Goal: Task Accomplishment & Management: Use online tool/utility

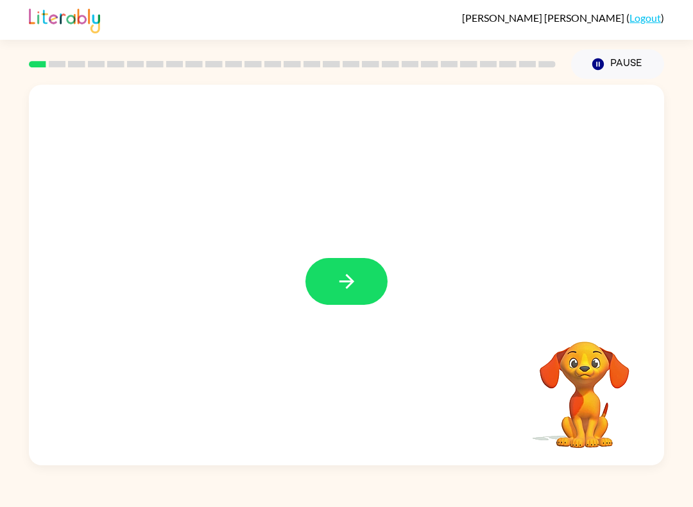
click at [344, 284] on icon "button" at bounding box center [347, 281] width 22 height 22
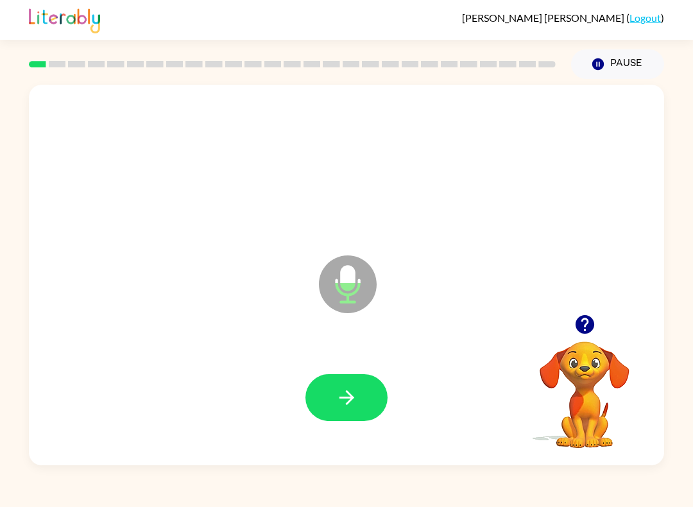
click at [346, 404] on icon "button" at bounding box center [346, 397] width 15 height 15
click at [354, 405] on icon "button" at bounding box center [347, 397] width 22 height 22
click at [357, 408] on icon "button" at bounding box center [347, 397] width 22 height 22
click at [364, 406] on button "button" at bounding box center [346, 397] width 82 height 47
click at [340, 409] on icon "button" at bounding box center [347, 397] width 22 height 22
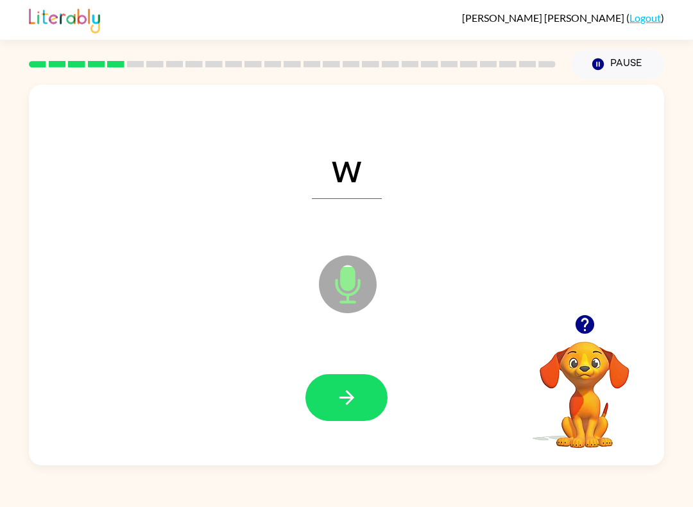
click at [357, 406] on icon "button" at bounding box center [347, 397] width 22 height 22
click at [341, 417] on button "button" at bounding box center [346, 397] width 82 height 47
click at [368, 404] on button "button" at bounding box center [346, 397] width 82 height 47
click at [352, 408] on icon "button" at bounding box center [347, 397] width 22 height 22
click at [356, 397] on icon "button" at bounding box center [347, 397] width 22 height 22
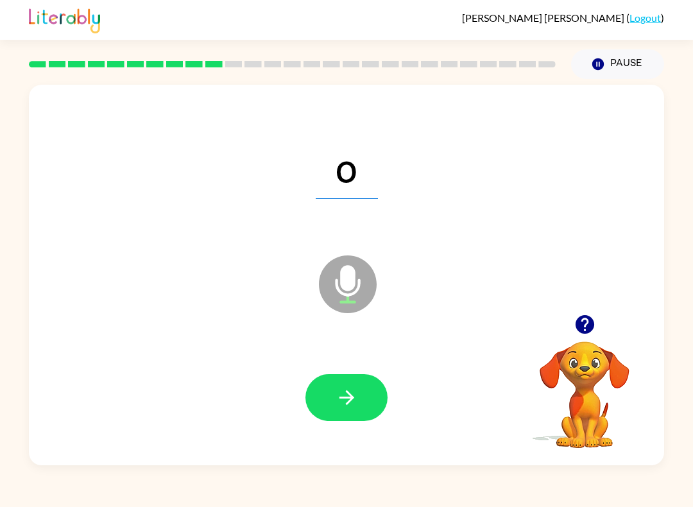
click at [341, 399] on icon "button" at bounding box center [347, 397] width 22 height 22
click at [347, 400] on icon "button" at bounding box center [347, 397] width 22 height 22
click at [352, 407] on icon "button" at bounding box center [347, 397] width 22 height 22
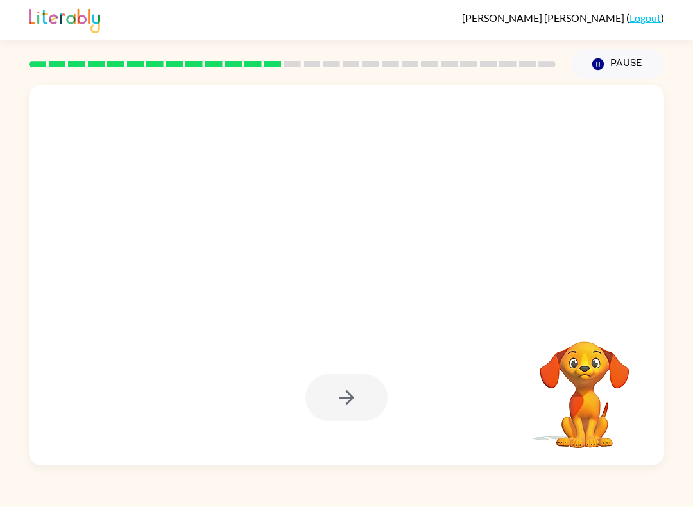
click at [605, 64] on icon "Pause" at bounding box center [598, 64] width 14 height 14
click at [604, 63] on icon "Pause" at bounding box center [598, 64] width 14 height 14
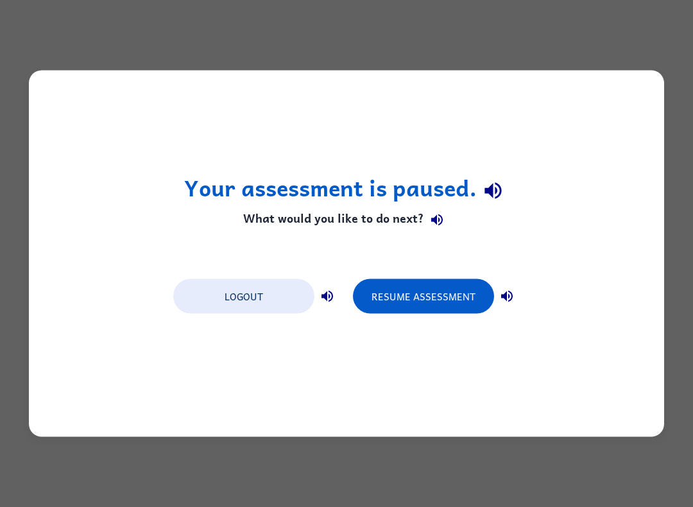
click at [408, 299] on button "Resume Assessment" at bounding box center [423, 296] width 141 height 35
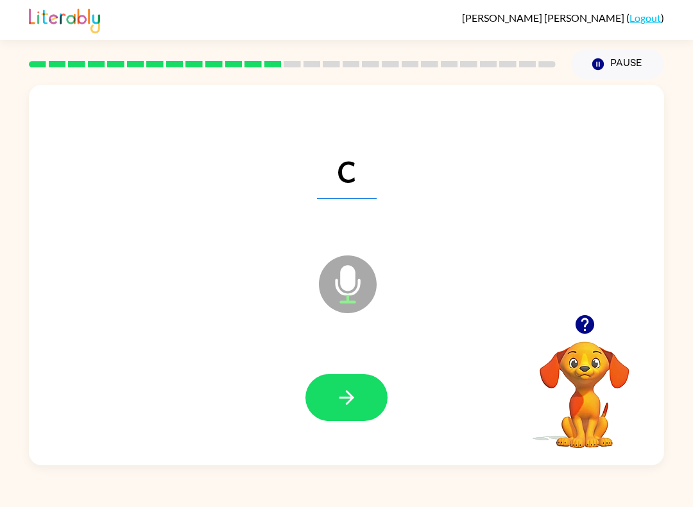
click at [359, 401] on button "button" at bounding box center [346, 397] width 82 height 47
click at [347, 408] on icon "button" at bounding box center [347, 397] width 22 height 22
click at [368, 402] on button "button" at bounding box center [346, 397] width 82 height 47
click at [351, 398] on icon "button" at bounding box center [346, 397] width 15 height 15
click at [350, 405] on icon "button" at bounding box center [347, 397] width 22 height 22
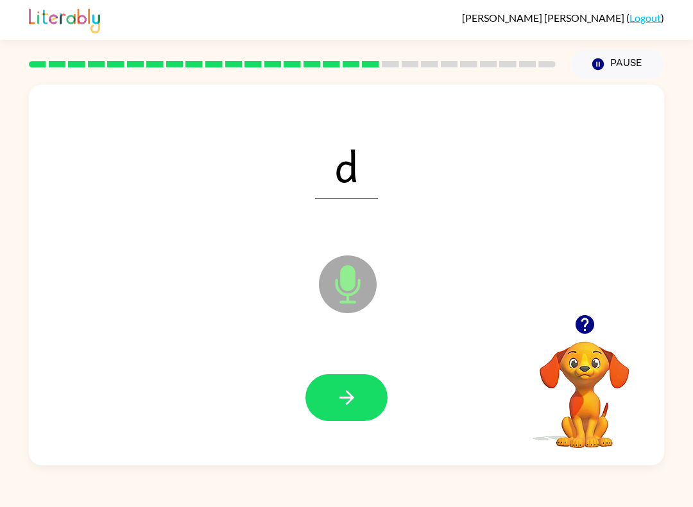
click at [381, 406] on button "button" at bounding box center [346, 397] width 82 height 47
click at [353, 396] on icon "button" at bounding box center [347, 397] width 22 height 22
click at [361, 393] on button "button" at bounding box center [346, 397] width 82 height 47
click at [361, 402] on button "button" at bounding box center [346, 397] width 82 height 47
click at [354, 397] on icon "button" at bounding box center [347, 397] width 22 height 22
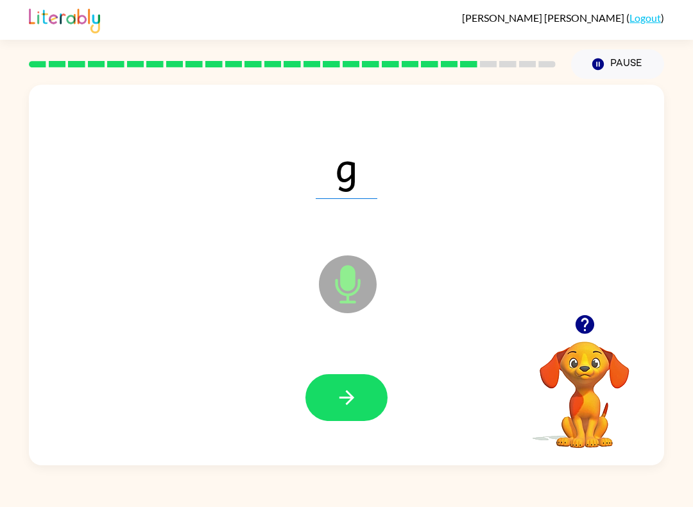
click at [362, 411] on button "button" at bounding box center [346, 397] width 82 height 47
click at [355, 410] on button "button" at bounding box center [346, 397] width 82 height 47
click at [345, 390] on icon "button" at bounding box center [347, 397] width 22 height 22
click at [354, 400] on icon "button" at bounding box center [347, 397] width 22 height 22
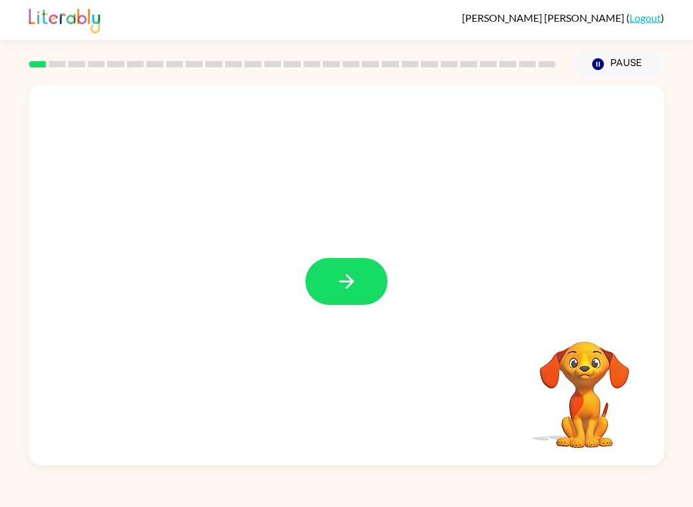
click at [319, 288] on button "button" at bounding box center [346, 281] width 82 height 47
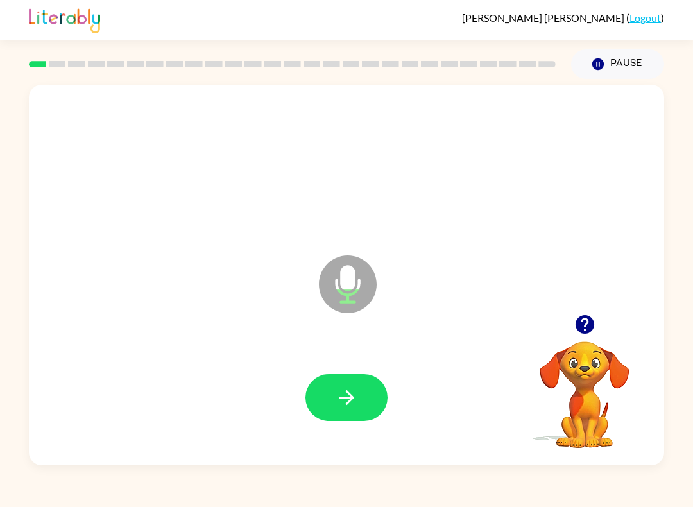
click at [343, 393] on icon "button" at bounding box center [347, 397] width 22 height 22
click at [332, 391] on button "button" at bounding box center [346, 397] width 82 height 47
click at [350, 385] on button "button" at bounding box center [346, 397] width 82 height 47
click at [337, 389] on icon "button" at bounding box center [347, 397] width 22 height 22
click at [337, 392] on icon "button" at bounding box center [347, 397] width 22 height 22
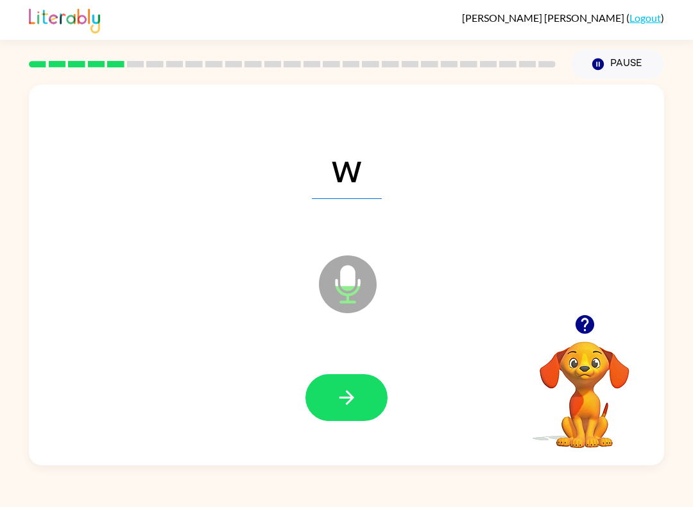
click at [340, 390] on icon "button" at bounding box center [347, 397] width 22 height 22
click at [338, 402] on icon "button" at bounding box center [347, 397] width 22 height 22
click at [331, 394] on button "button" at bounding box center [346, 397] width 82 height 47
click at [340, 404] on icon "button" at bounding box center [347, 397] width 22 height 22
click at [332, 391] on button "button" at bounding box center [346, 397] width 82 height 47
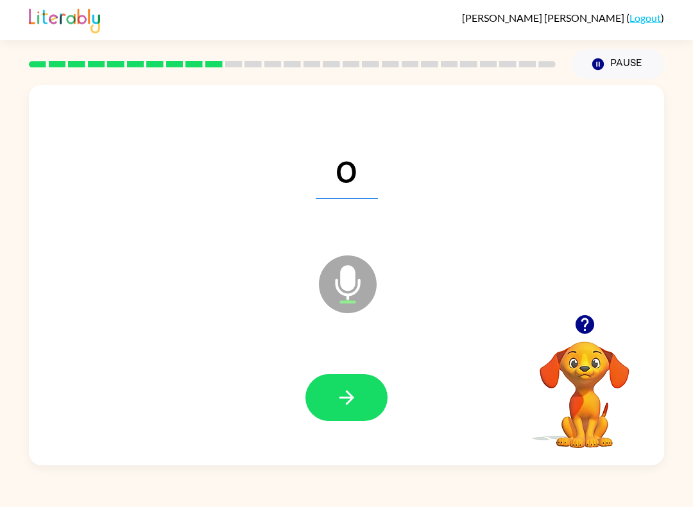
click at [327, 385] on button "button" at bounding box center [346, 397] width 82 height 47
click at [331, 399] on button "button" at bounding box center [346, 397] width 82 height 47
click at [324, 389] on button "button" at bounding box center [346, 397] width 82 height 47
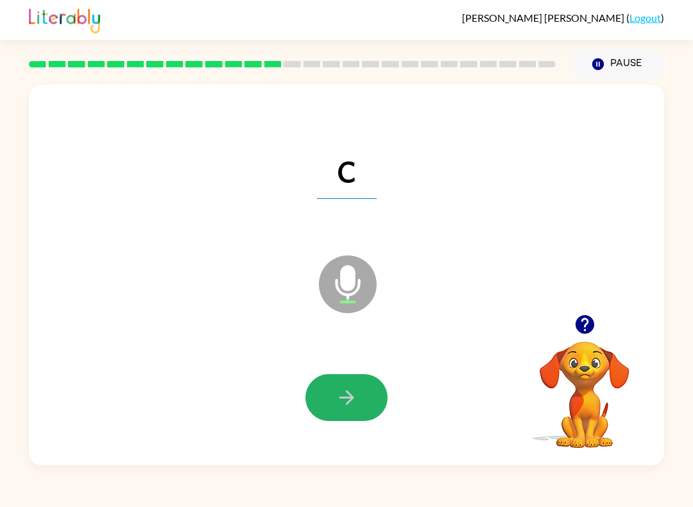
click at [339, 406] on icon "button" at bounding box center [347, 397] width 22 height 22
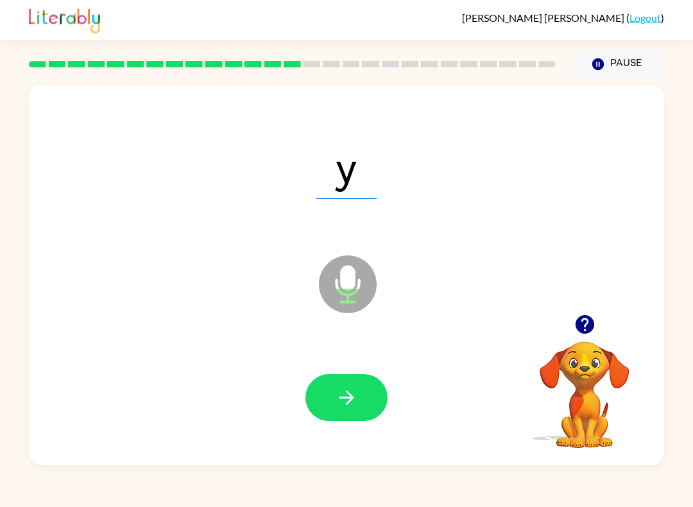
click at [358, 400] on button "button" at bounding box center [346, 397] width 82 height 47
click at [338, 394] on icon "button" at bounding box center [347, 397] width 22 height 22
click at [343, 390] on icon "button" at bounding box center [347, 397] width 22 height 22
click at [365, 399] on button "button" at bounding box center [346, 397] width 82 height 47
click at [354, 399] on icon "button" at bounding box center [346, 397] width 15 height 15
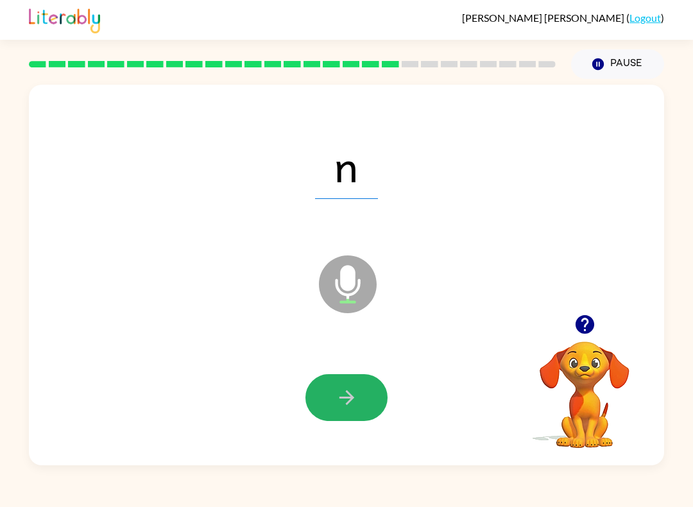
click at [345, 400] on icon "button" at bounding box center [347, 397] width 22 height 22
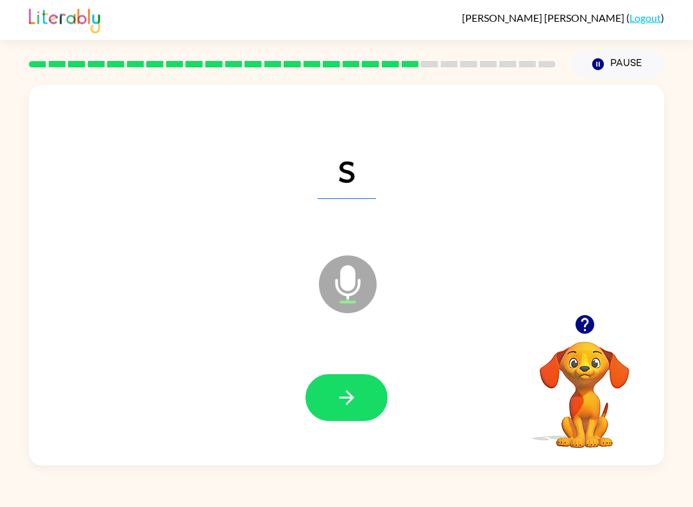
click at [346, 401] on icon "button" at bounding box center [347, 397] width 22 height 22
click at [350, 397] on icon "button" at bounding box center [347, 397] width 22 height 22
click at [364, 383] on button "button" at bounding box center [346, 397] width 82 height 47
click at [334, 394] on button "button" at bounding box center [346, 397] width 82 height 47
click at [351, 408] on icon "button" at bounding box center [347, 397] width 22 height 22
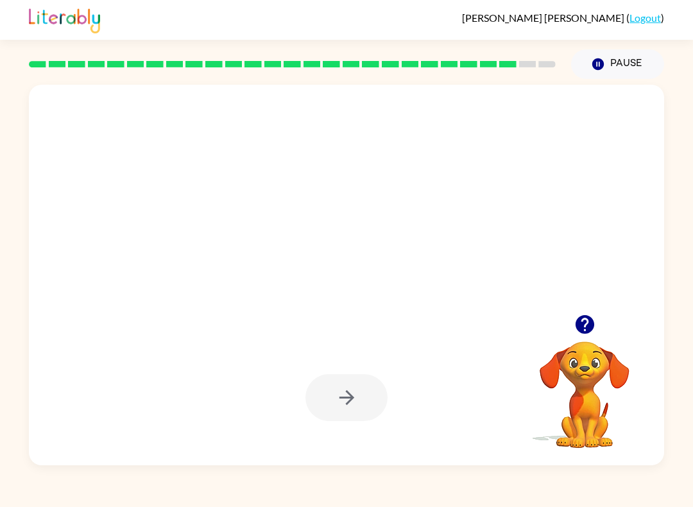
click at [583, 329] on icon "button" at bounding box center [584, 324] width 19 height 19
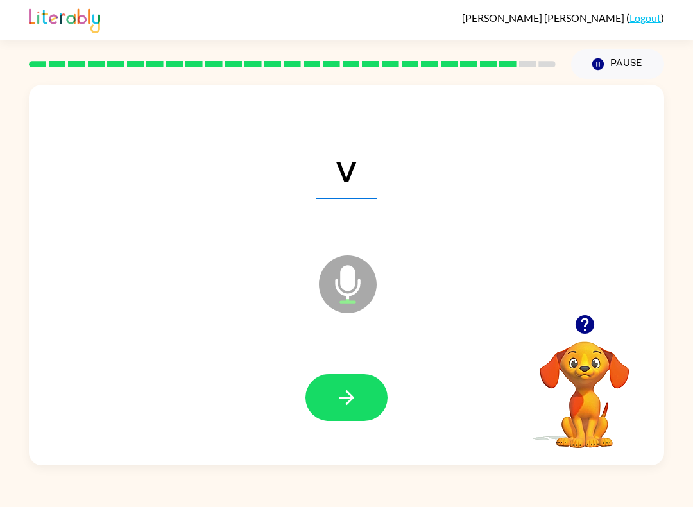
click at [366, 398] on button "button" at bounding box center [346, 397] width 82 height 47
click at [346, 397] on icon "button" at bounding box center [347, 397] width 22 height 22
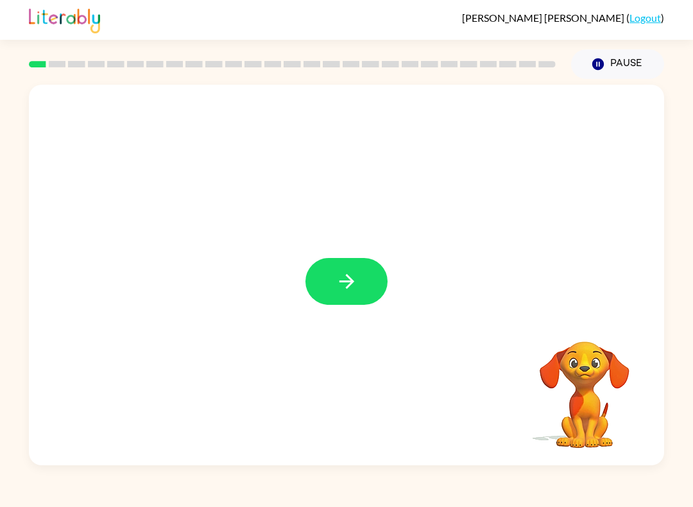
click at [352, 259] on button "button" at bounding box center [346, 281] width 82 height 47
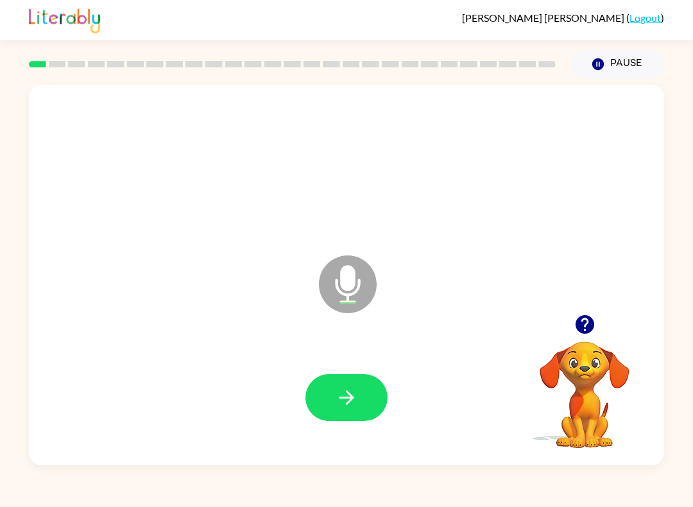
click at [334, 395] on button "button" at bounding box center [346, 397] width 82 height 47
click at [347, 398] on icon "button" at bounding box center [346, 397] width 15 height 15
click at [331, 391] on button "button" at bounding box center [346, 397] width 82 height 47
click at [360, 401] on button "button" at bounding box center [346, 397] width 82 height 47
click at [356, 388] on icon "button" at bounding box center [347, 397] width 22 height 22
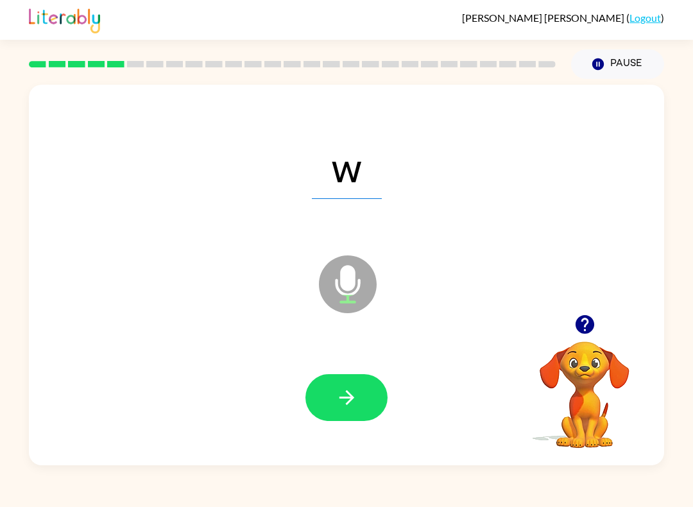
click at [349, 393] on icon "button" at bounding box center [346, 397] width 15 height 15
click at [355, 393] on icon "button" at bounding box center [347, 397] width 22 height 22
click at [343, 395] on icon "button" at bounding box center [347, 397] width 22 height 22
click at [344, 394] on icon "button" at bounding box center [347, 397] width 22 height 22
click at [350, 408] on icon "button" at bounding box center [347, 397] width 22 height 22
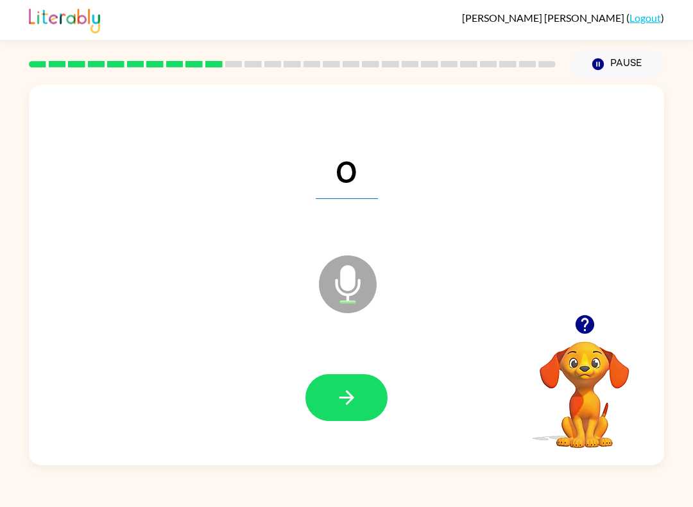
click at [351, 400] on icon "button" at bounding box center [346, 397] width 15 height 15
click at [341, 392] on icon "button" at bounding box center [347, 397] width 22 height 22
click at [354, 399] on icon "button" at bounding box center [346, 397] width 15 height 15
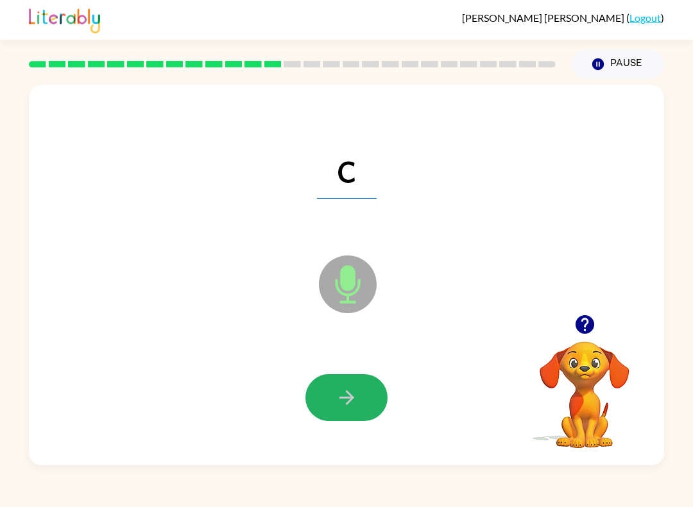
click at [348, 400] on icon "button" at bounding box center [347, 397] width 22 height 22
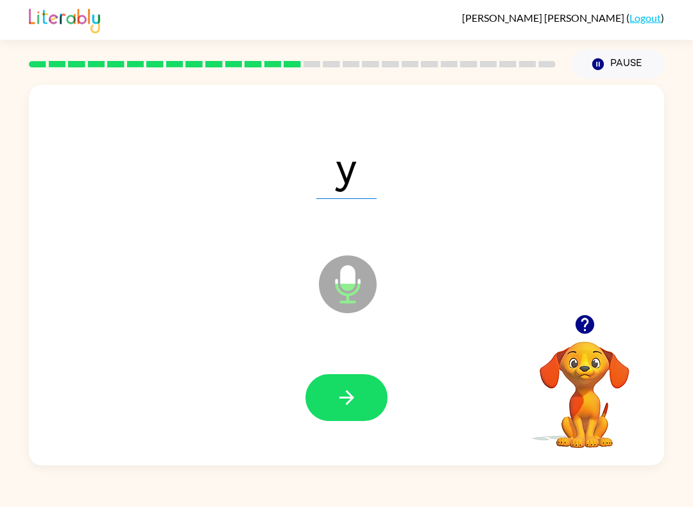
click at [375, 401] on button "button" at bounding box center [346, 397] width 82 height 47
click at [363, 395] on button "button" at bounding box center [346, 397] width 82 height 47
click at [347, 397] on icon "button" at bounding box center [347, 397] width 22 height 22
click at [345, 402] on icon "button" at bounding box center [347, 397] width 22 height 22
click at [363, 393] on button "button" at bounding box center [346, 397] width 82 height 47
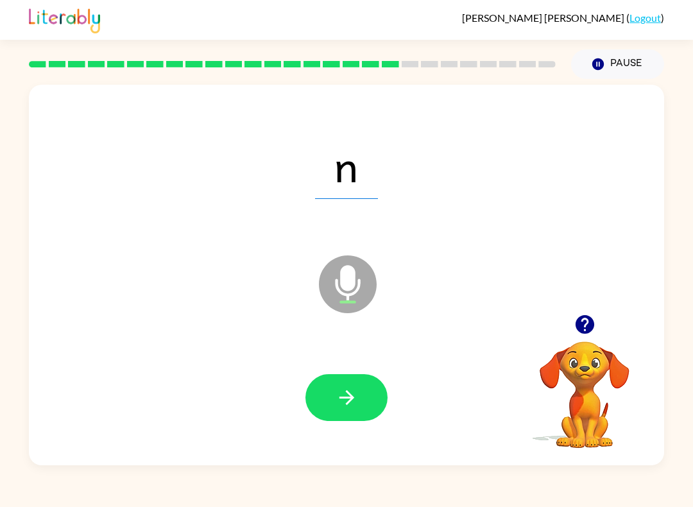
click at [343, 400] on icon "button" at bounding box center [347, 397] width 22 height 22
click at [357, 398] on icon "button" at bounding box center [347, 397] width 22 height 22
click at [359, 396] on button "button" at bounding box center [346, 397] width 82 height 47
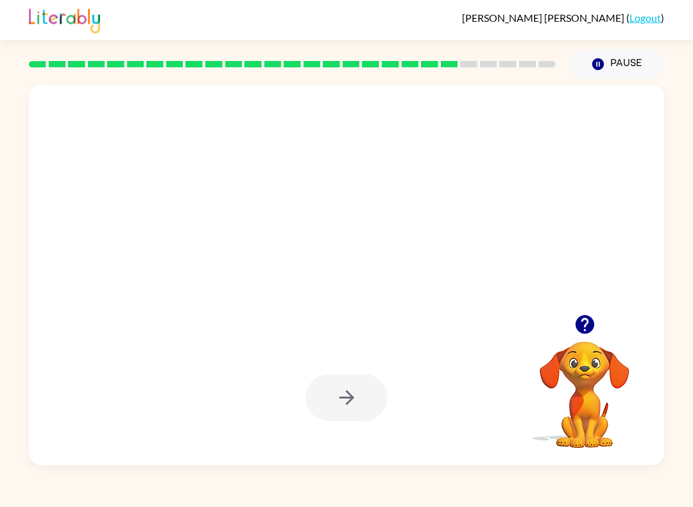
click at [590, 323] on icon "button" at bounding box center [584, 324] width 19 height 19
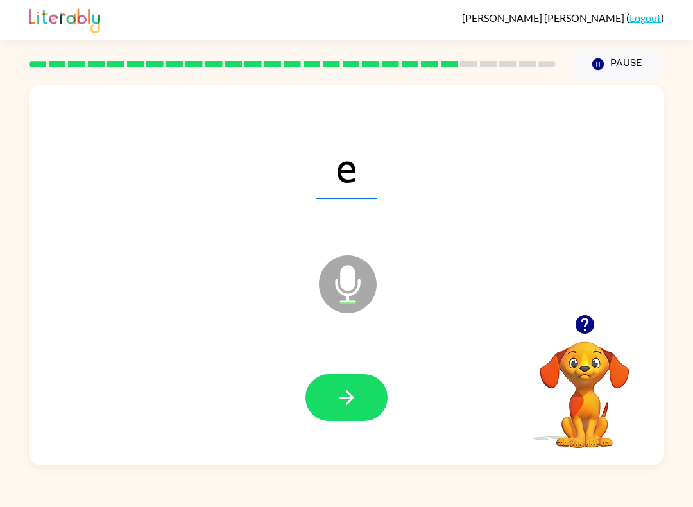
click at [376, 393] on button "button" at bounding box center [346, 397] width 82 height 47
click at [356, 404] on icon "button" at bounding box center [347, 397] width 22 height 22
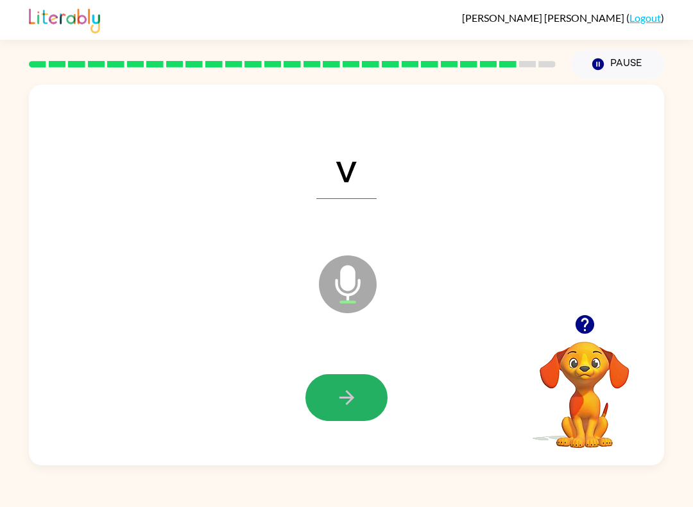
click at [372, 404] on button "button" at bounding box center [346, 397] width 82 height 47
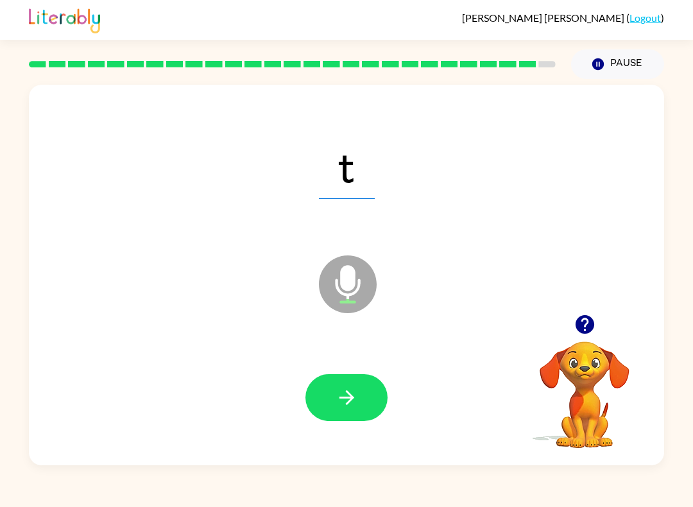
click at [330, 407] on button "button" at bounding box center [346, 397] width 82 height 47
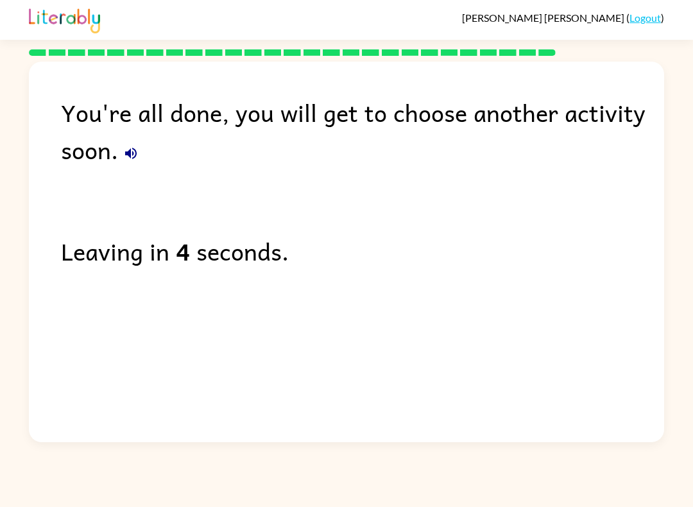
click at [295, 309] on div "You're all done, you will get to choose another activity soon. Leaving in 4 sec…" at bounding box center [346, 249] width 635 height 374
click at [244, 336] on div "You're all done, you will get to choose another activity soon. Leaving in 4 sec…" at bounding box center [346, 249] width 635 height 374
click at [383, 290] on div "You're all done, you will get to choose another activity soon. Leaving in 3 sec…" at bounding box center [346, 249] width 635 height 374
